Goal: Find specific page/section: Find specific page/section

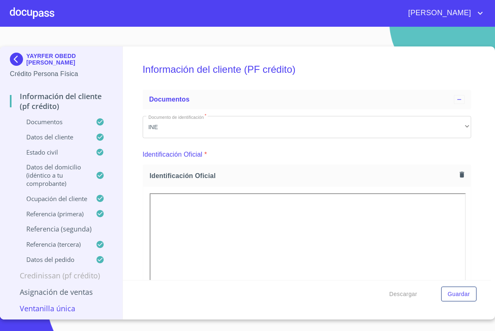
click at [18, 58] on img at bounding box center [18, 59] width 16 height 13
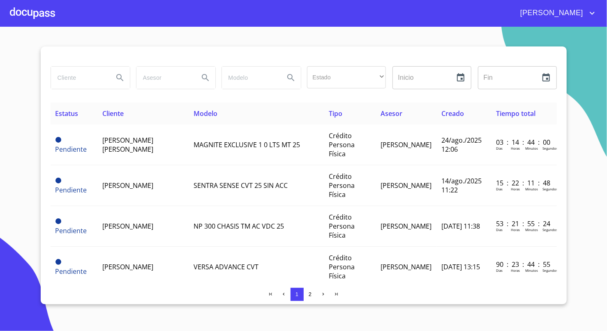
click at [45, 30] on section "Estado ​ ​ Inicio ​ Fin ​ Estatus Cliente Modelo Tipo Asesor Creado Tiempo tota…" at bounding box center [303, 179] width 607 height 304
click at [41, 2] on div at bounding box center [32, 13] width 45 height 26
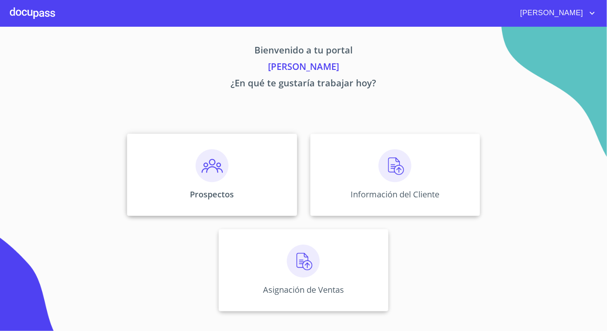
click at [201, 187] on div "Prospectos" at bounding box center [212, 174] width 170 height 82
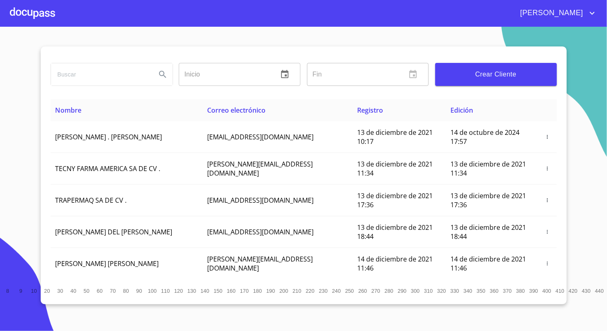
click at [101, 79] on input "search" at bounding box center [100, 74] width 99 height 22
click at [170, 74] on button "Search" at bounding box center [163, 74] width 20 height 20
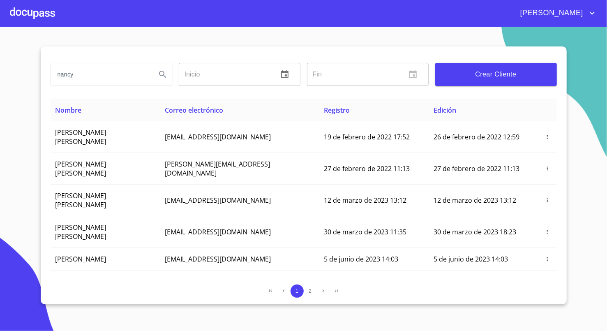
click at [110, 77] on input "nancy" at bounding box center [100, 74] width 99 height 22
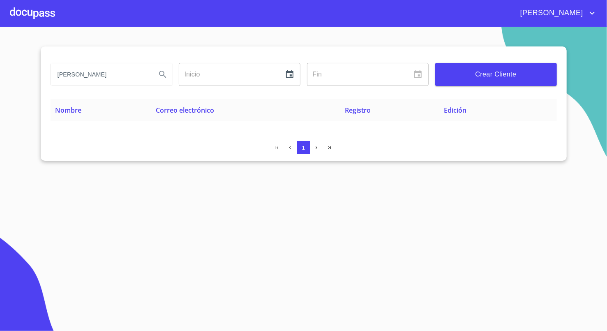
click at [110, 77] on input "[PERSON_NAME]" at bounding box center [100, 74] width 99 height 22
type input "[PERSON_NAME]"
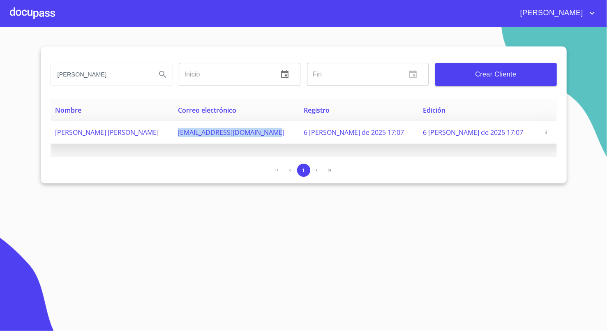
drag, startPoint x: 203, startPoint y: 132, endPoint x: 297, endPoint y: 136, distance: 94.6
click at [297, 136] on td "[EMAIL_ADDRESS][DOMAIN_NAME]" at bounding box center [236, 132] width 126 height 23
copy span "[EMAIL_ADDRESS][DOMAIN_NAME]"
